Goal: Transaction & Acquisition: Subscribe to service/newsletter

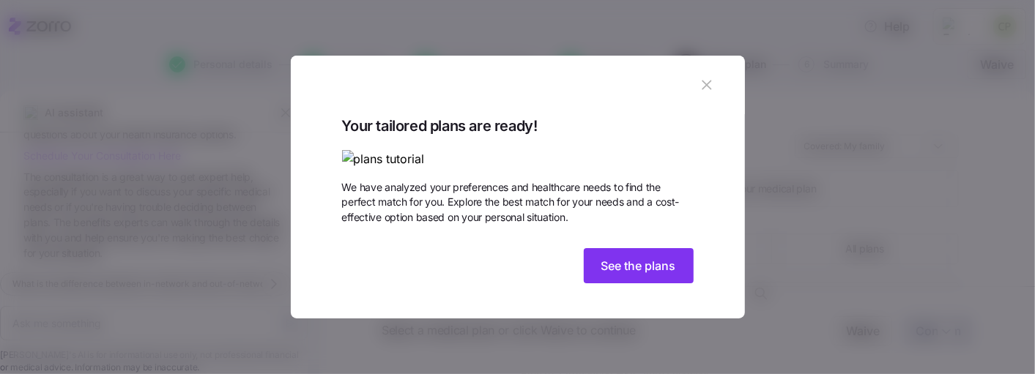
scroll to position [103, 0]
click at [634, 284] on button "See the plans" at bounding box center [639, 265] width 110 height 35
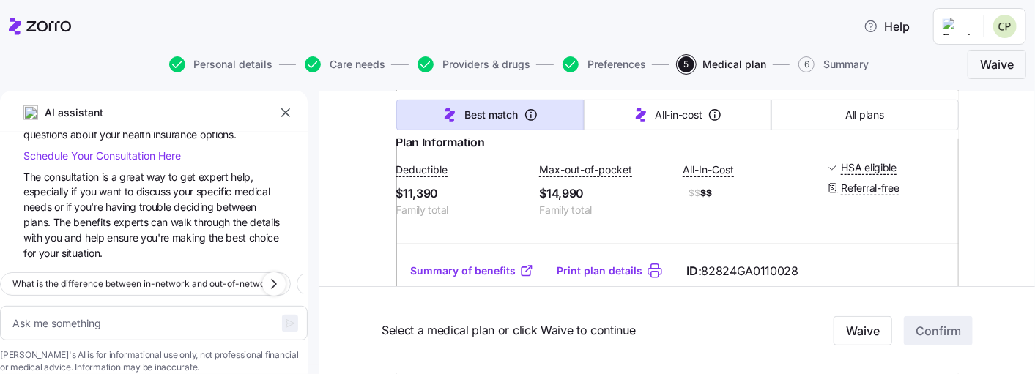
scroll to position [427, 0]
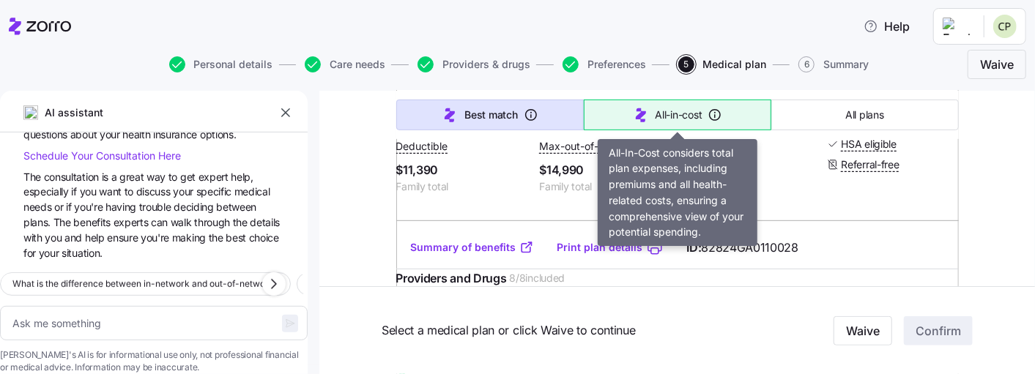
click at [682, 111] on span "All-in-cost" at bounding box center [679, 115] width 47 height 15
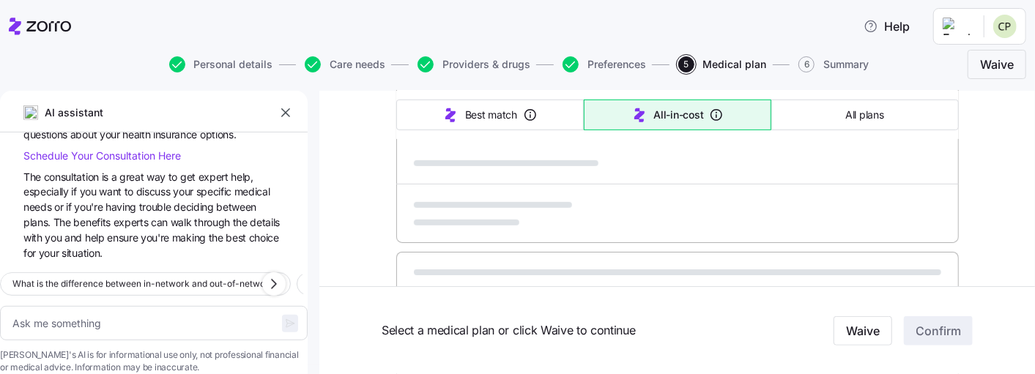
type textarea "x"
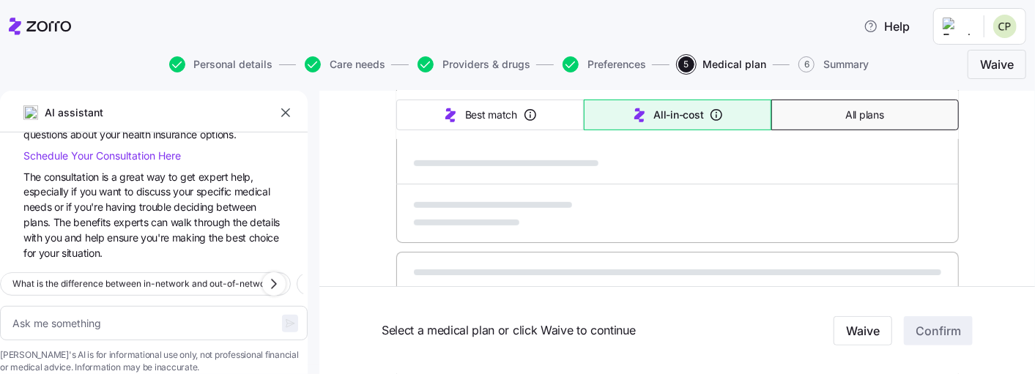
type input "Sorted by: All-in-cost"
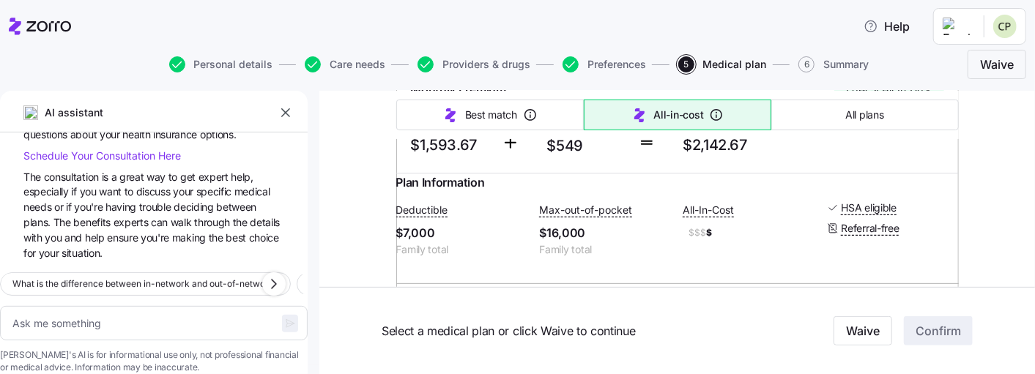
scroll to position [256, 0]
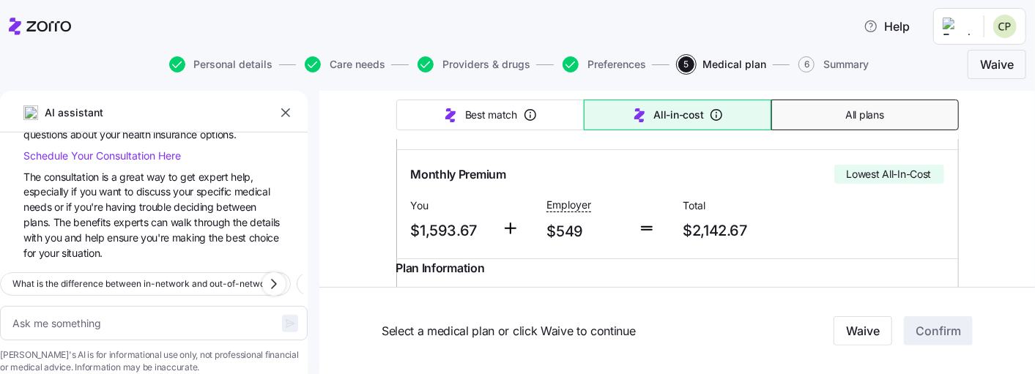
click at [856, 116] on span "All plans" at bounding box center [865, 115] width 38 height 15
type textarea "x"
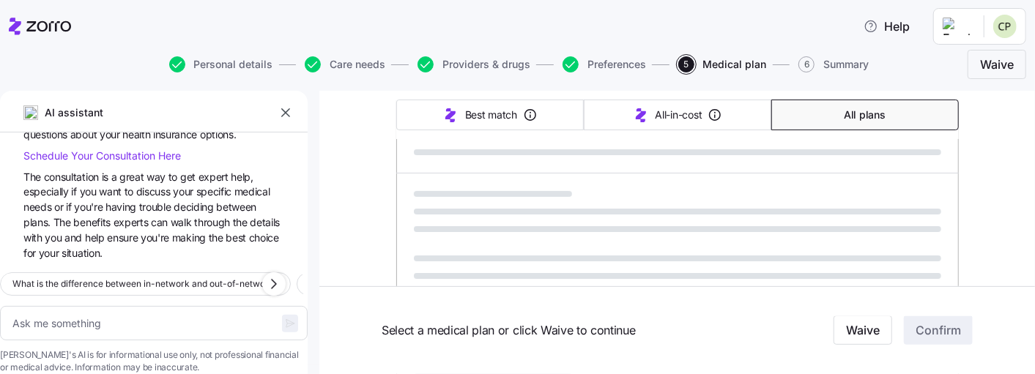
type input "Sorted by: Premium"
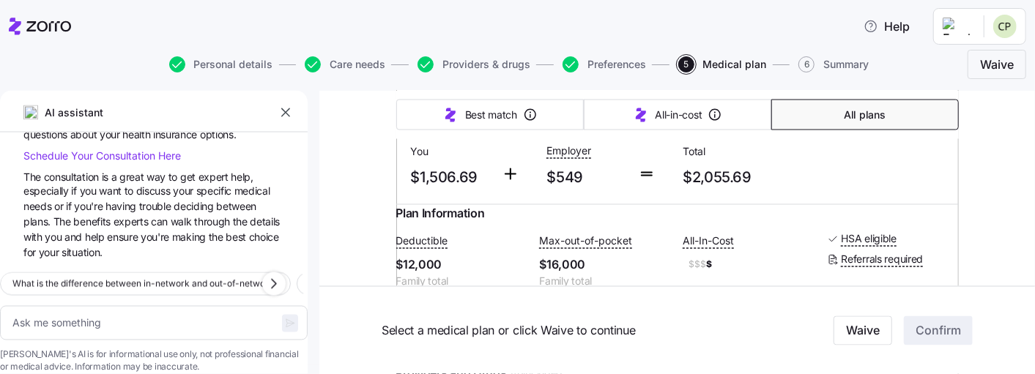
scroll to position [1452, 0]
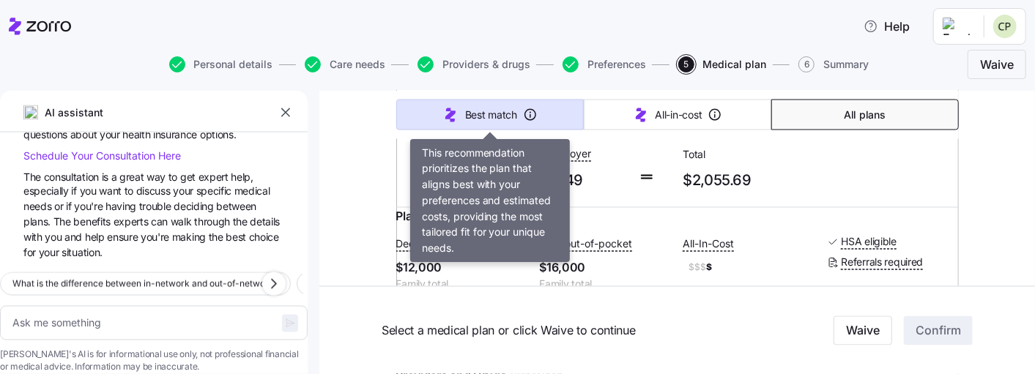
click at [497, 114] on span "Best match" at bounding box center [491, 115] width 52 height 15
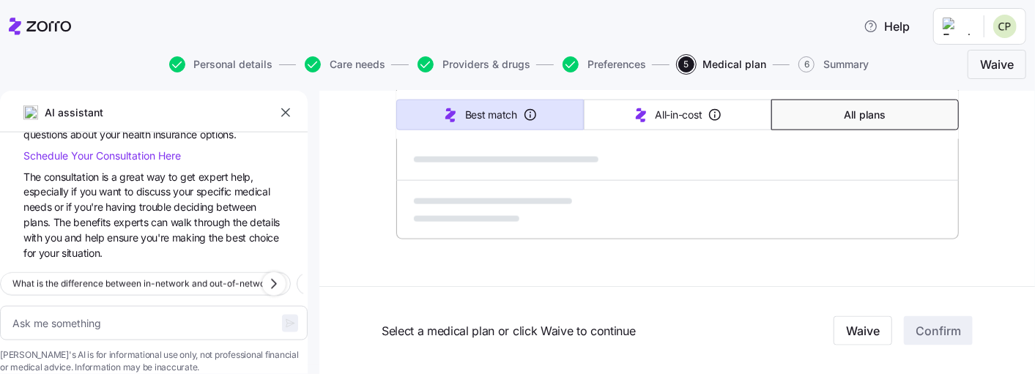
scroll to position [1084, 0]
type textarea "x"
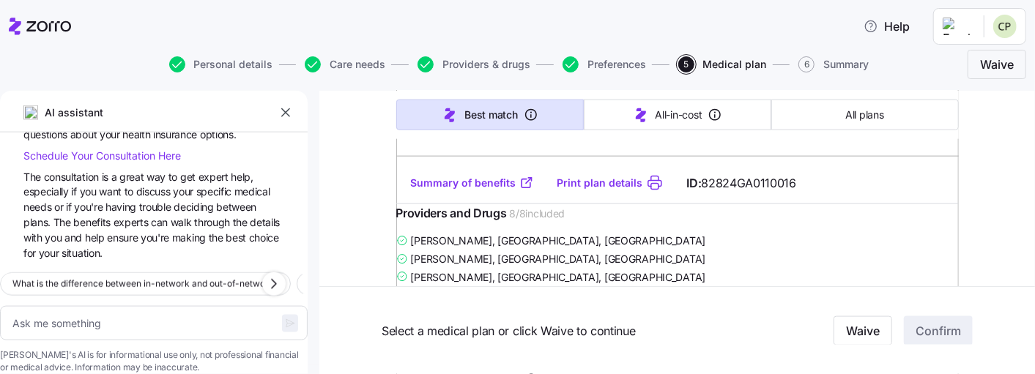
type input "Sorted by: Best match"
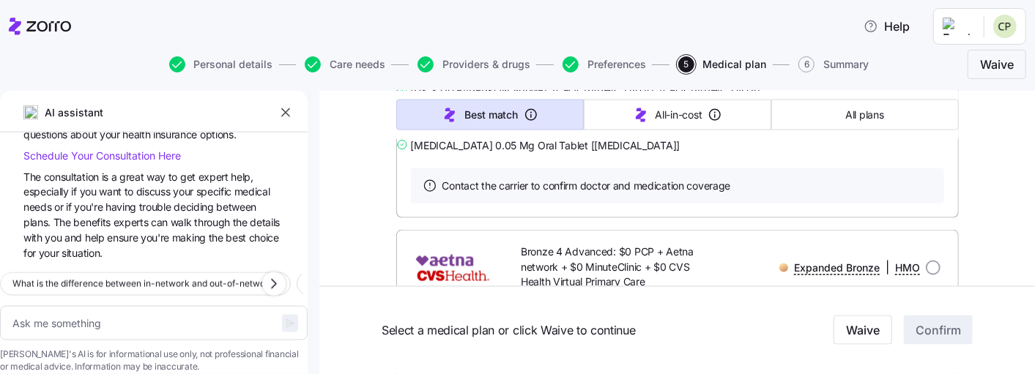
scroll to position [1340, 0]
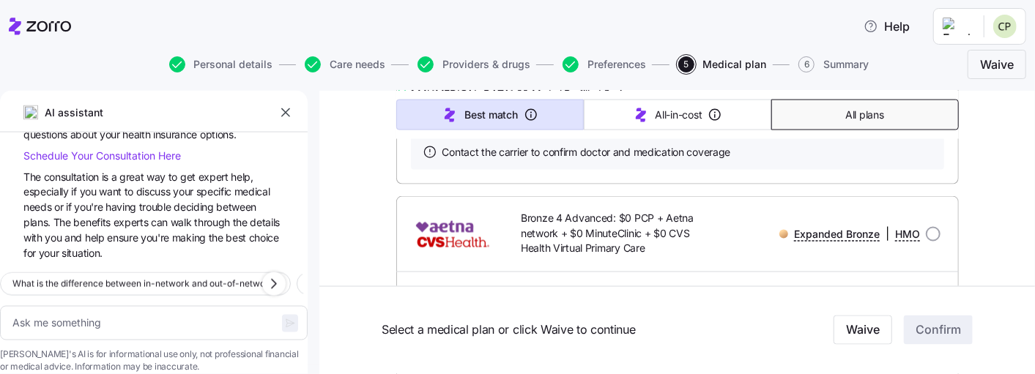
click at [858, 112] on span "All plans" at bounding box center [865, 115] width 38 height 15
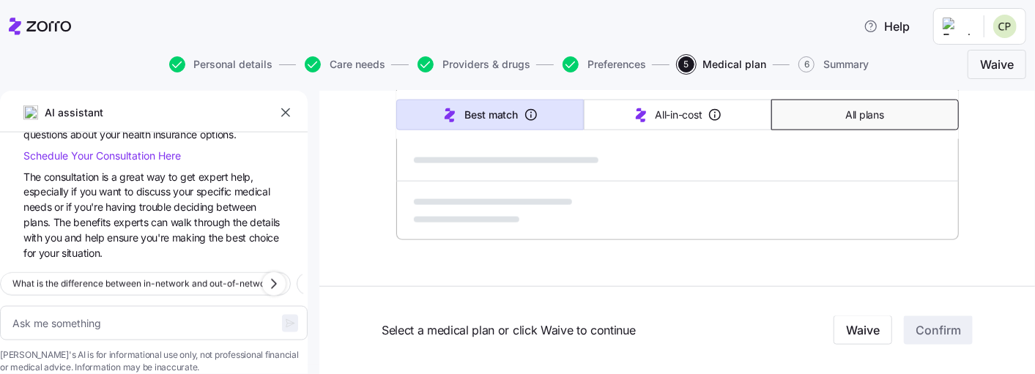
type textarea "x"
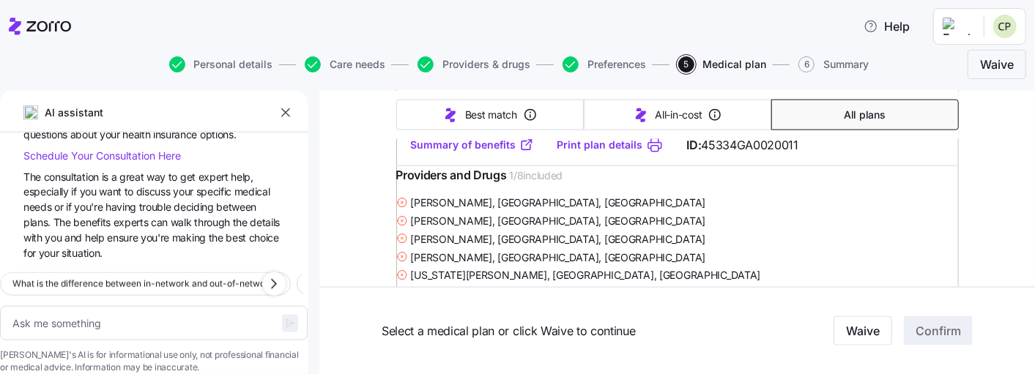
type input "Sorted by: Premium"
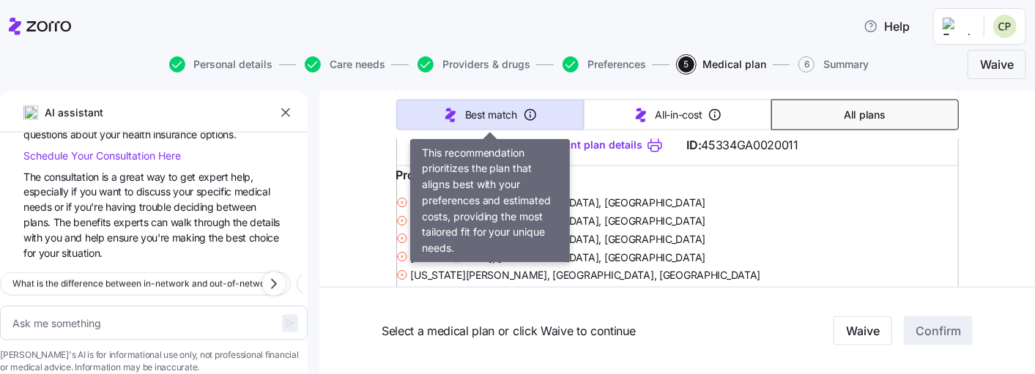
click at [522, 114] on button "Best match" at bounding box center [490, 115] width 188 height 31
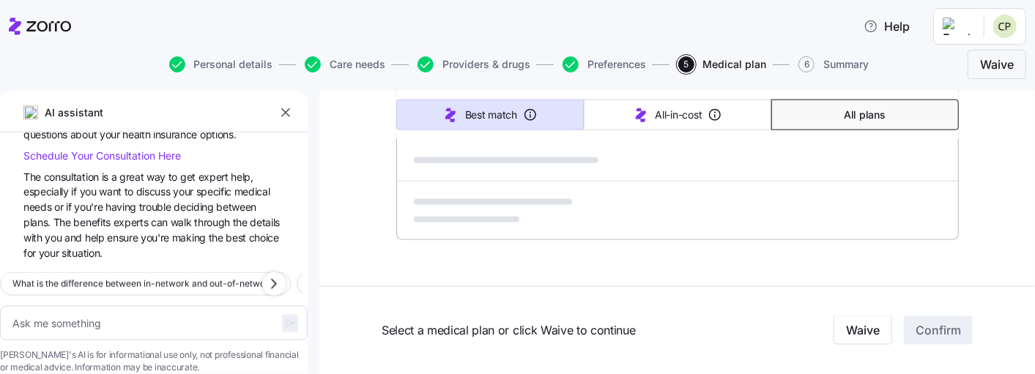
type textarea "x"
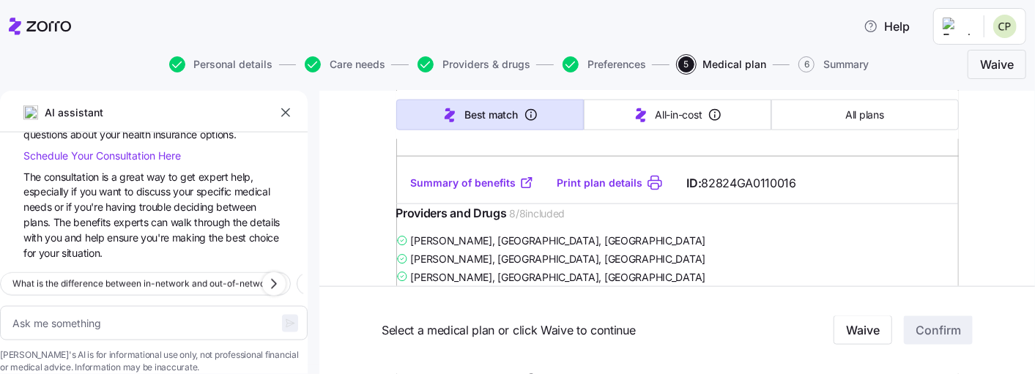
type input "Sorted by: Best match"
type textarea "x"
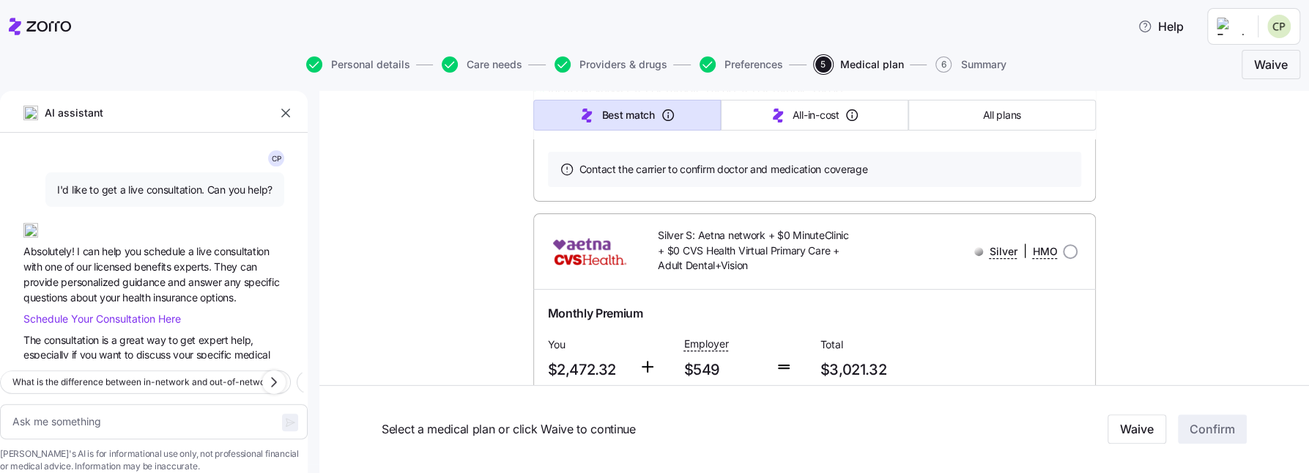
scroll to position [4309, 0]
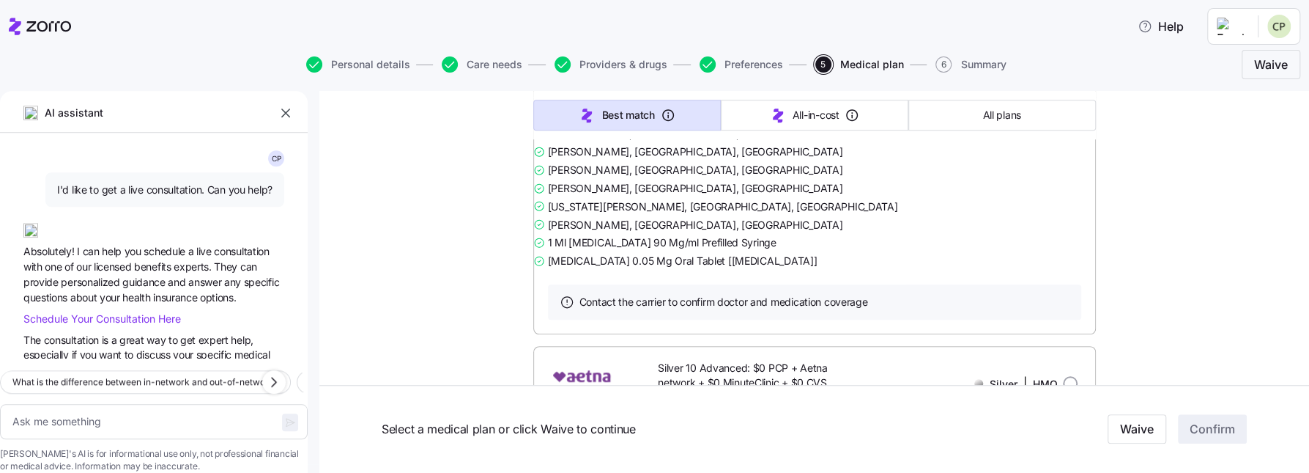
scroll to position [4810, 0]
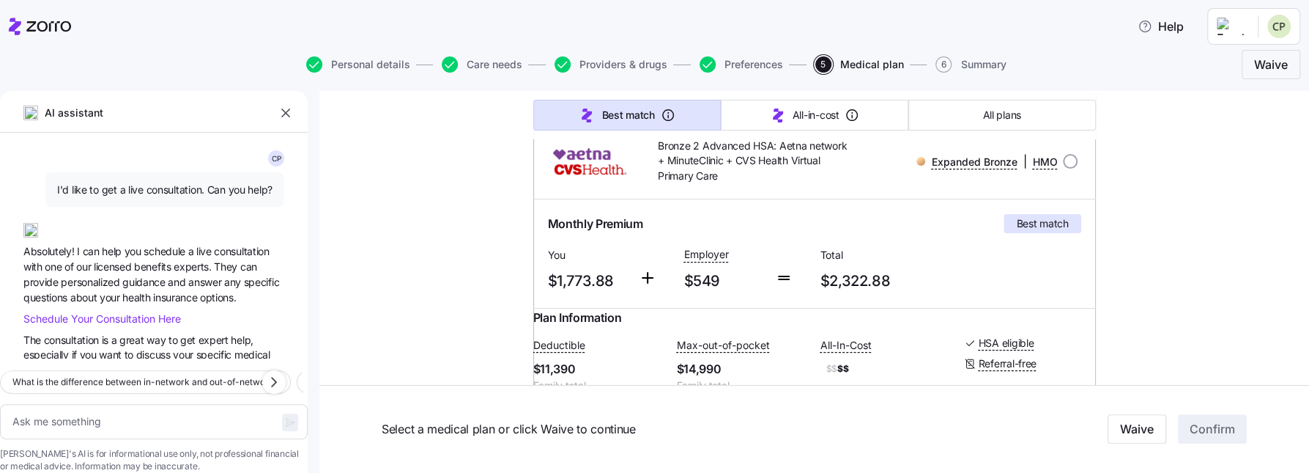
scroll to position [0, 0]
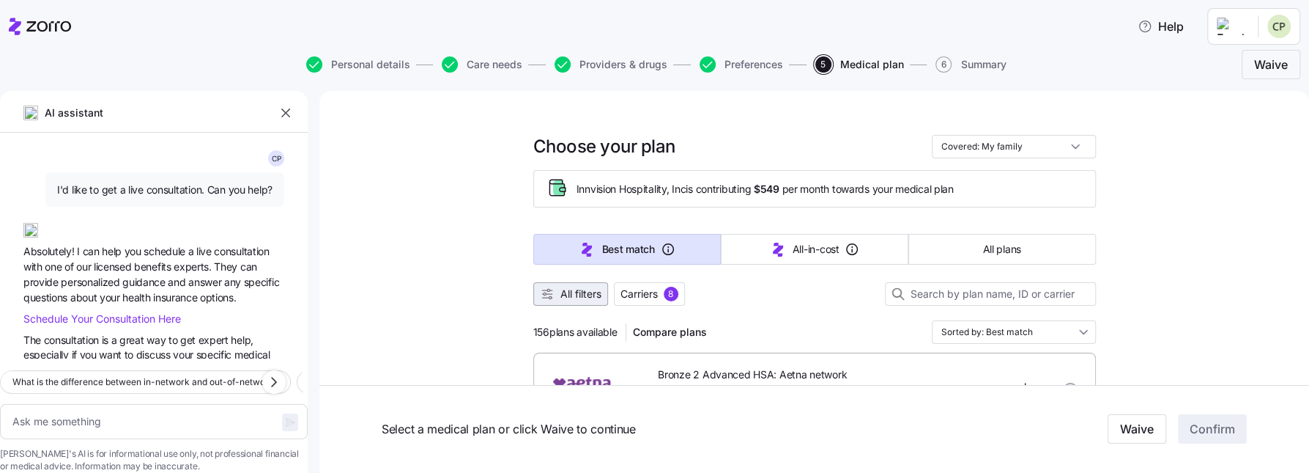
click at [580, 300] on span "All filters" at bounding box center [581, 293] width 41 height 15
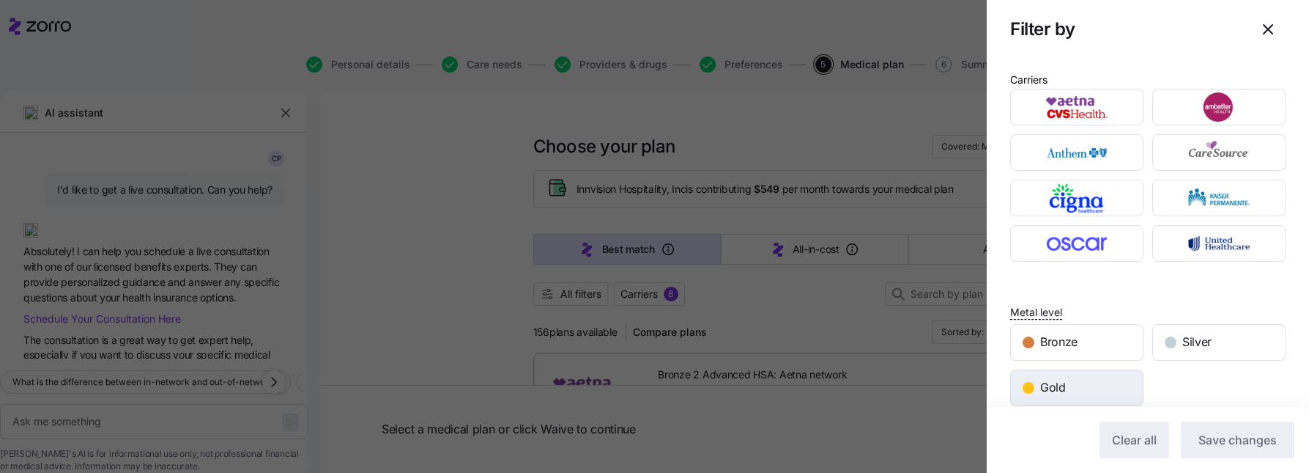
click at [1035, 374] on span "Gold" at bounding box center [1053, 387] width 26 height 18
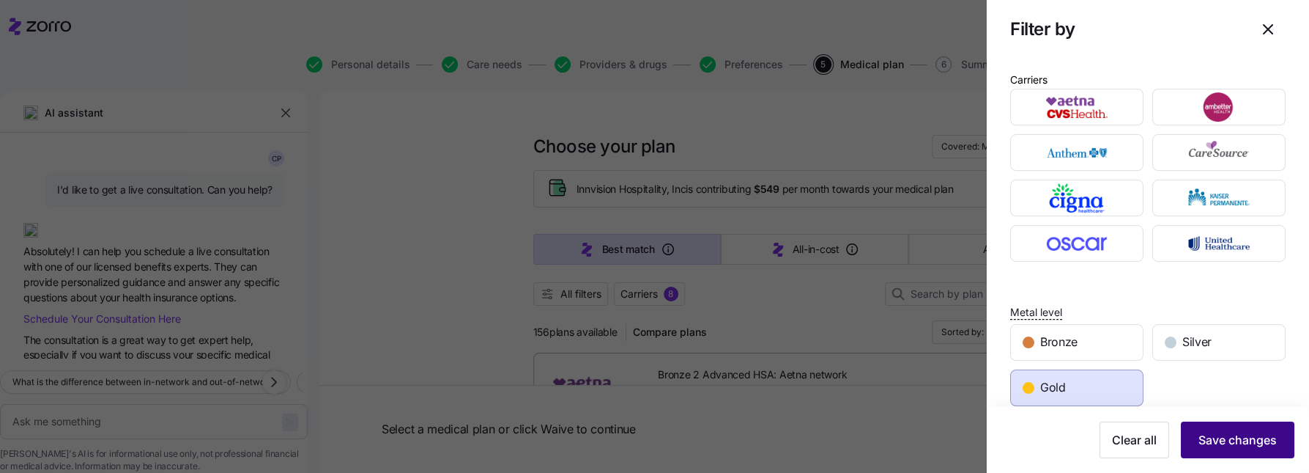
click at [1035, 374] on span "Save changes" at bounding box center [1238, 440] width 78 height 18
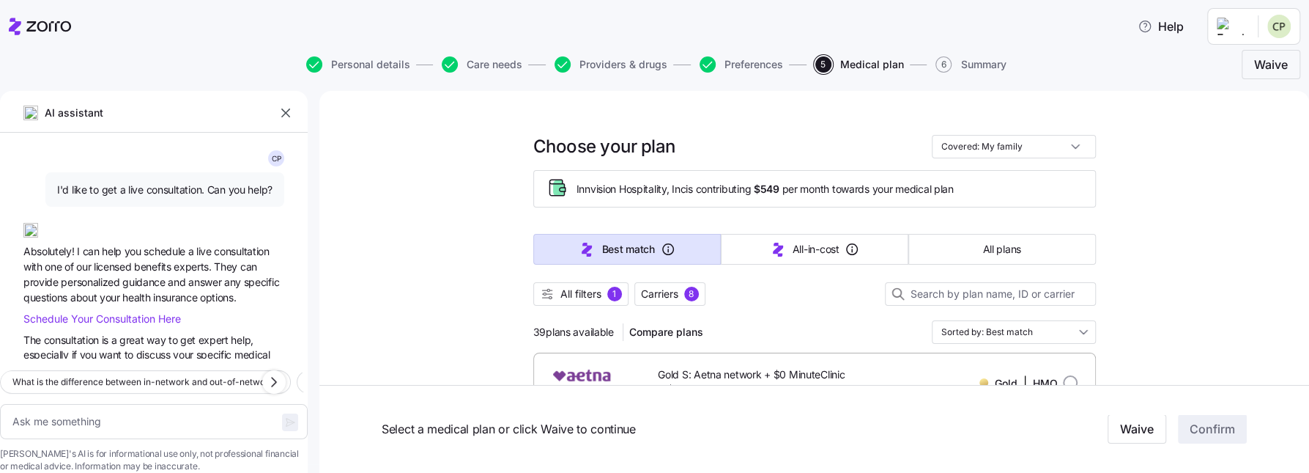
type textarea "x"
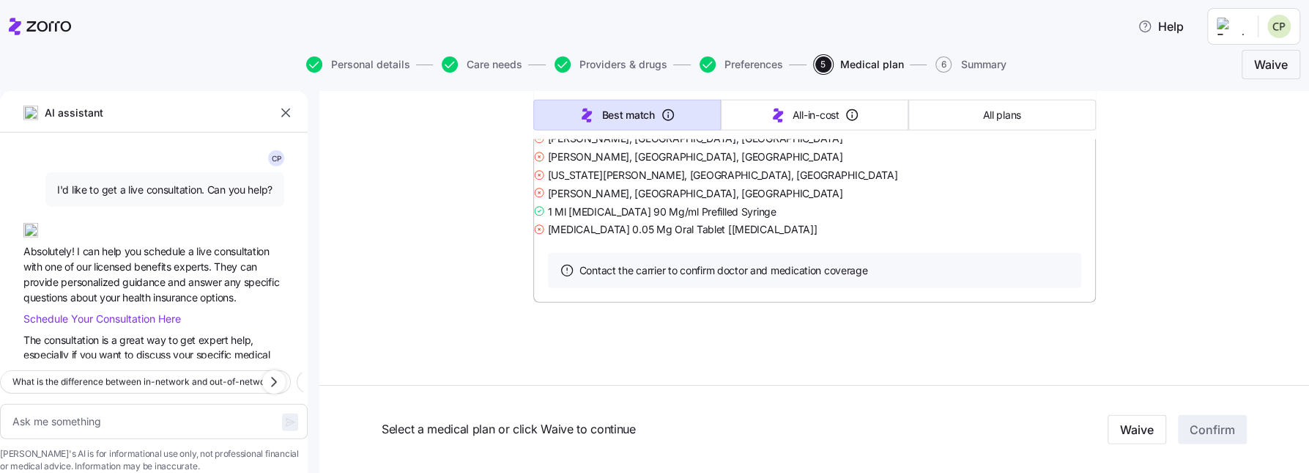
scroll to position [24201, 0]
type textarea "x"
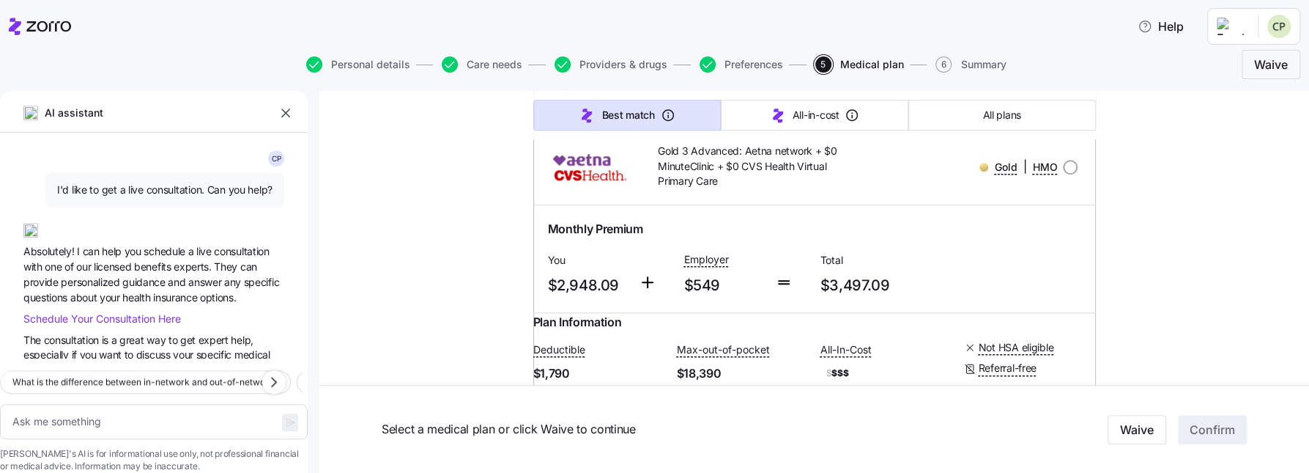
scroll to position [835, 0]
